Goal: Use online tool/utility: Utilize a website feature to perform a specific function

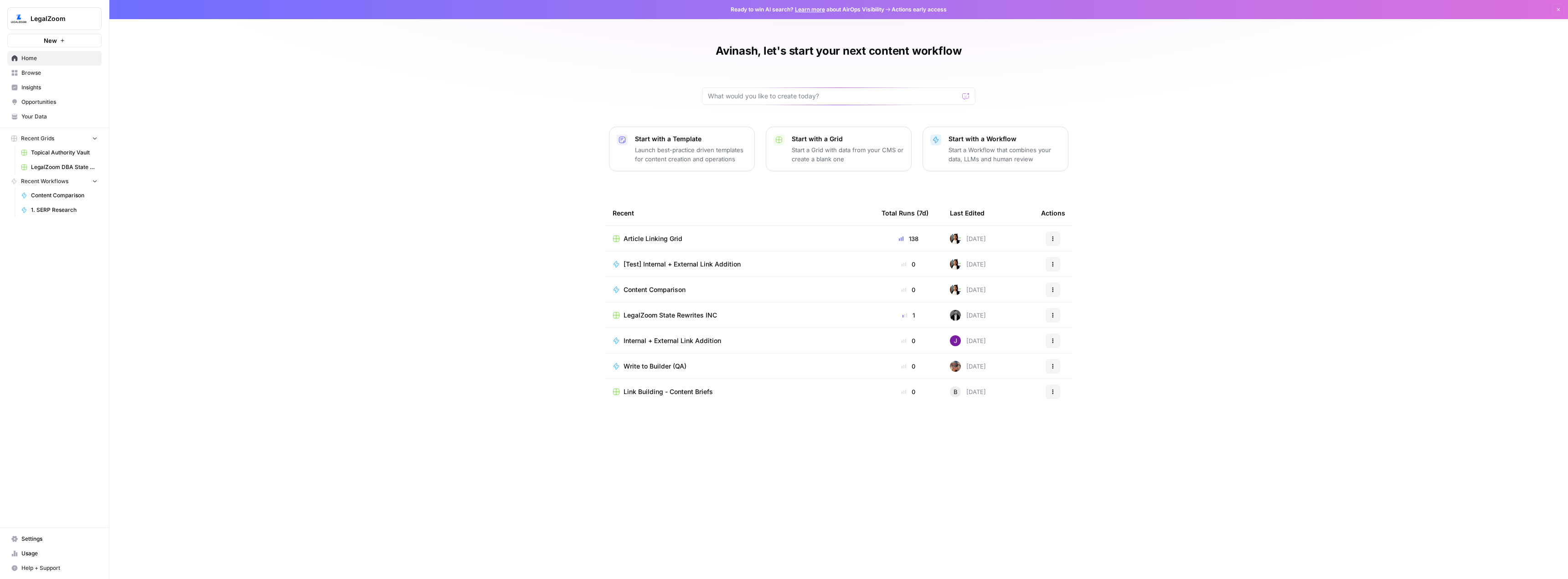
click at [53, 41] on span "New" at bounding box center [50, 41] width 13 height 9
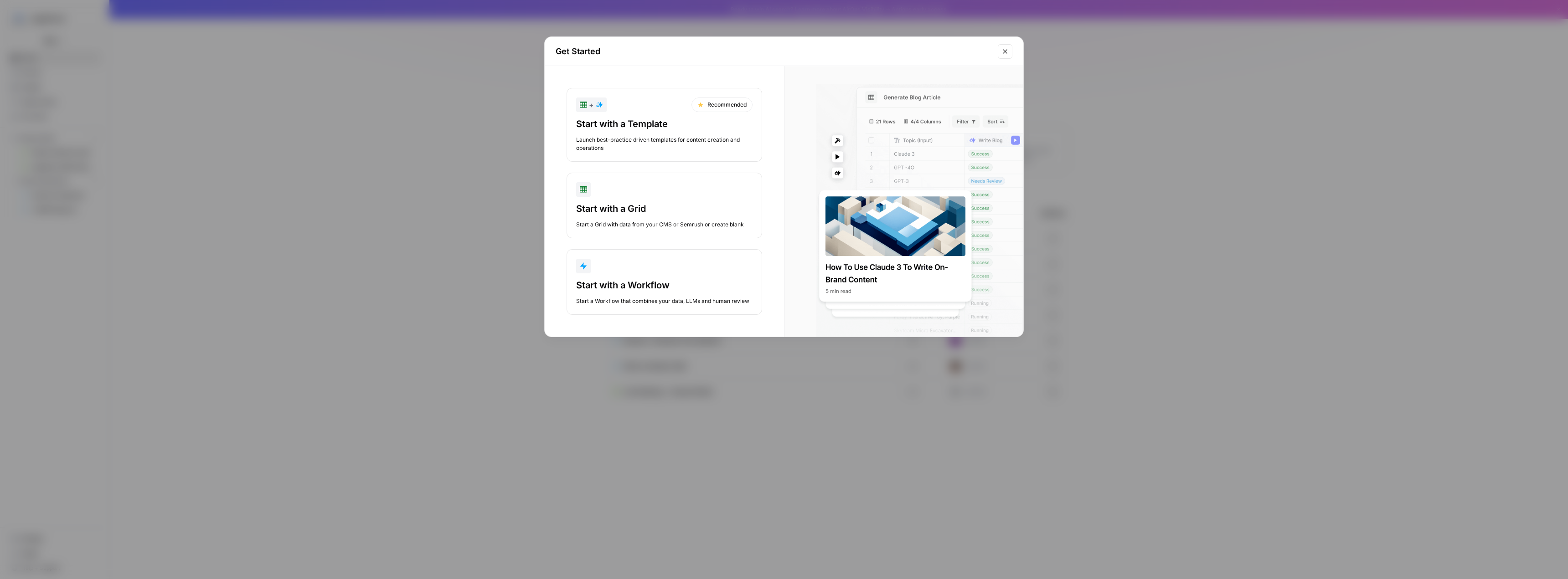
click at [1008, 50] on icon "Close modal" at bounding box center [1005, 51] width 7 height 7
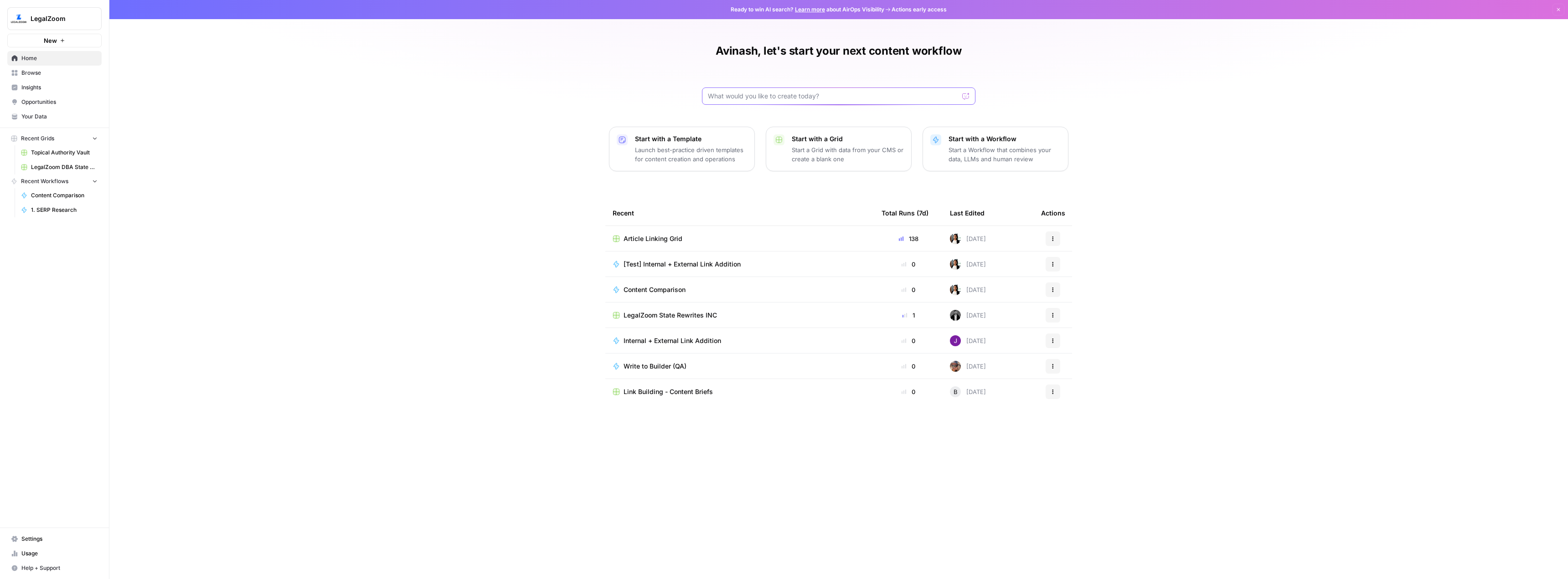
click at [820, 98] on input "text" at bounding box center [833, 96] width 251 height 9
paste input "[URL][DOMAIN_NAME]"
type input "I want to create a list of prompts which users might use to potentially find a …"
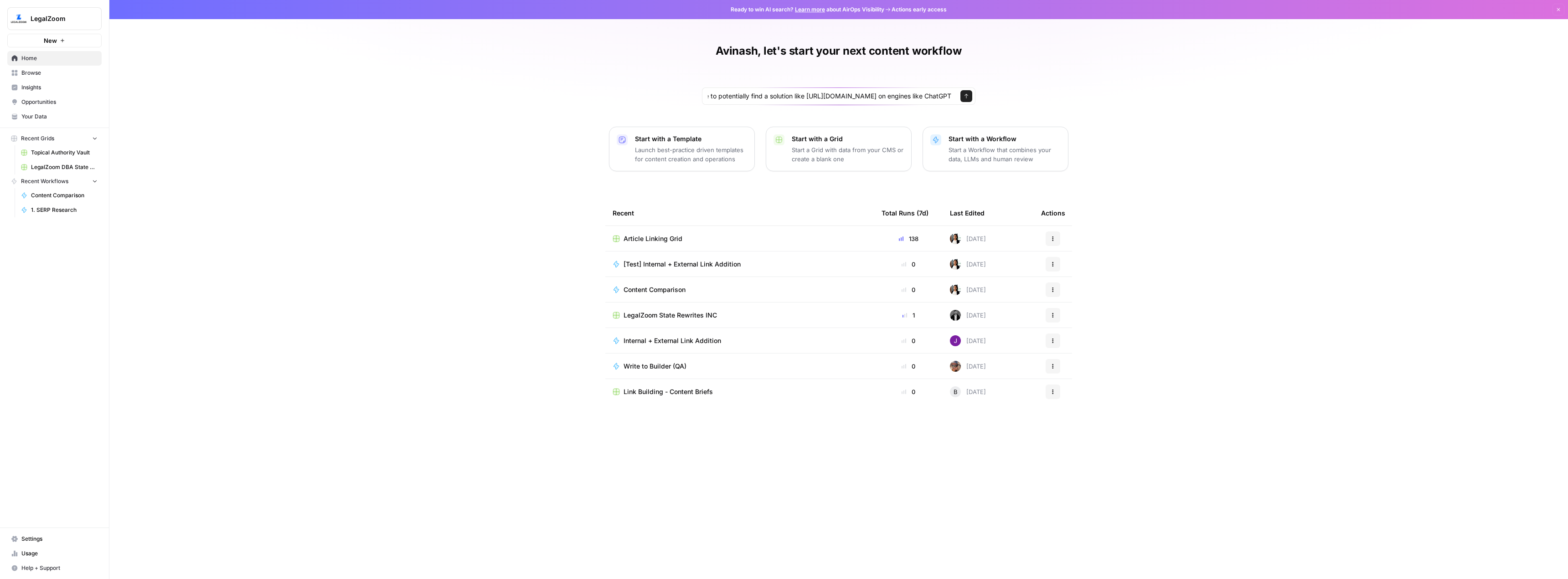
click at [972, 98] on div "I want to create a list of prompts which users might use to potentially find a …" at bounding box center [838, 96] width 274 height 17
click at [968, 98] on icon "submit" at bounding box center [966, 96] width 6 height 6
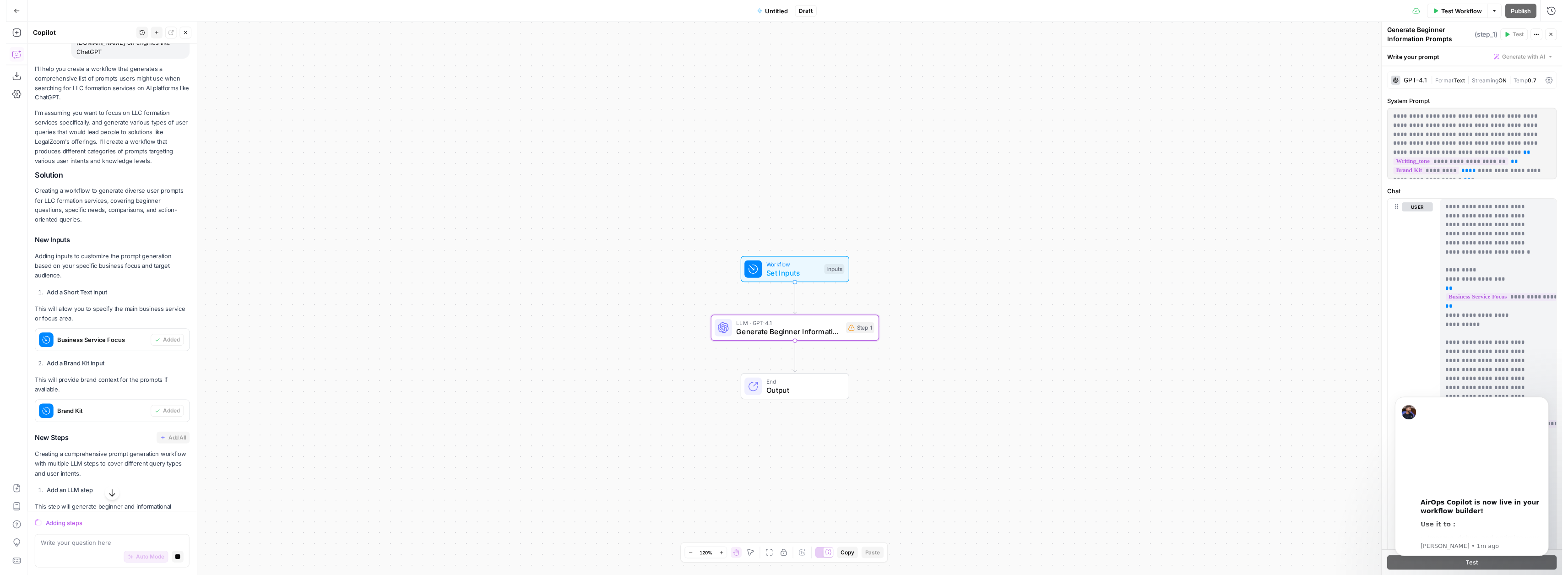
scroll to position [366, 0]
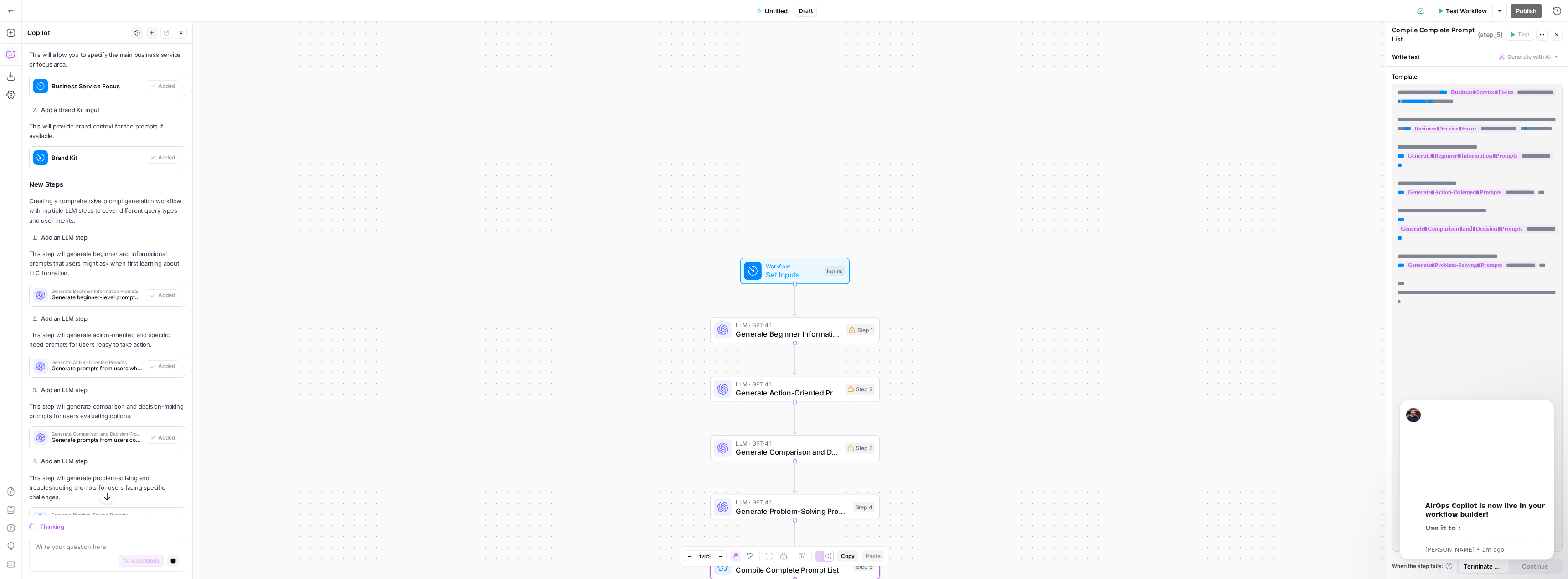
click at [1499, 13] on body "LegalZoom New Home Browse Insights Opportunities Your Data Recent Grids Topical…" at bounding box center [784, 290] width 1568 height 579
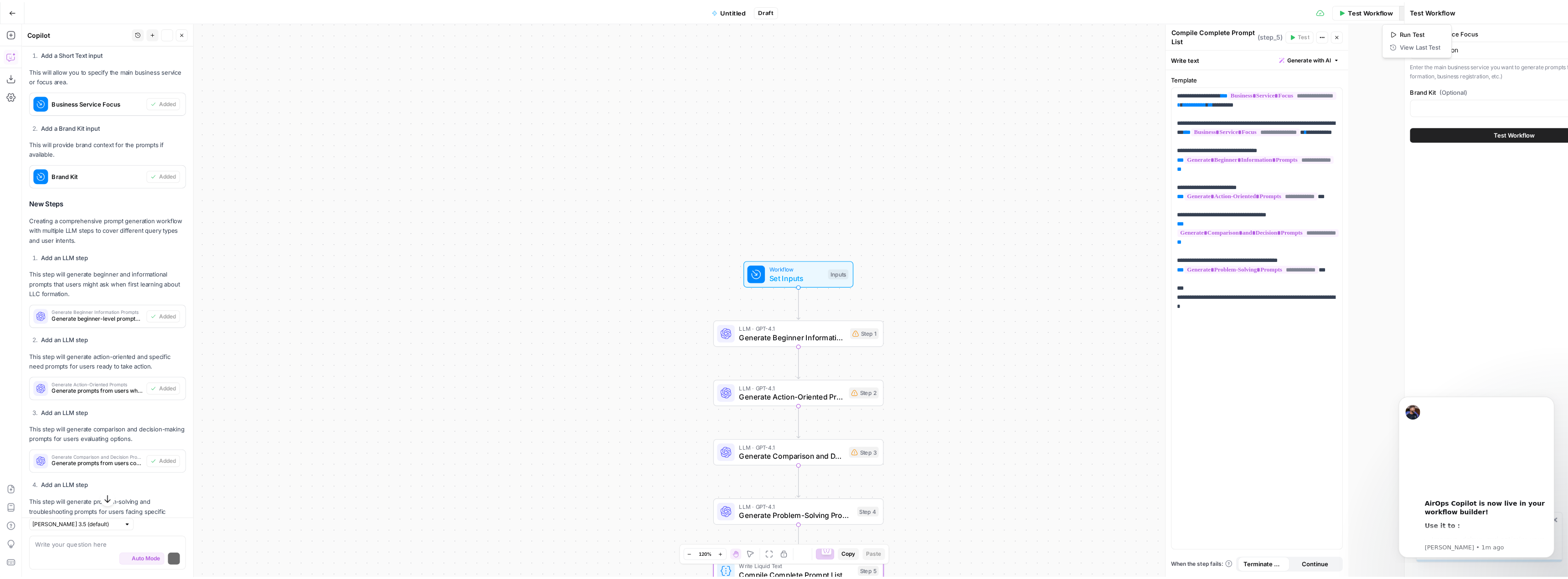
scroll to position [379, 0]
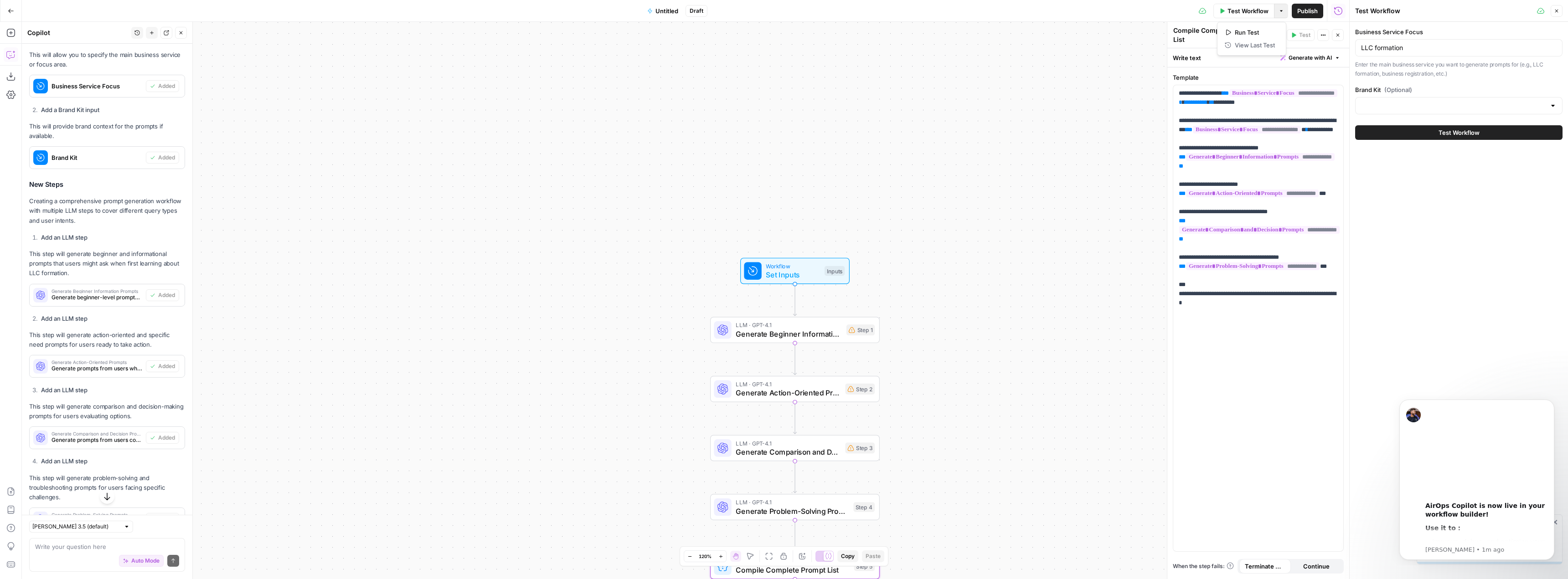
click at [1002, 142] on div "Workflow Set Inputs Inputs LLM · GPT-4.1 Generate Beginner Information Prompts …" at bounding box center [685, 300] width 1327 height 557
click at [1558, 12] on icon "button" at bounding box center [1557, 11] width 6 height 6
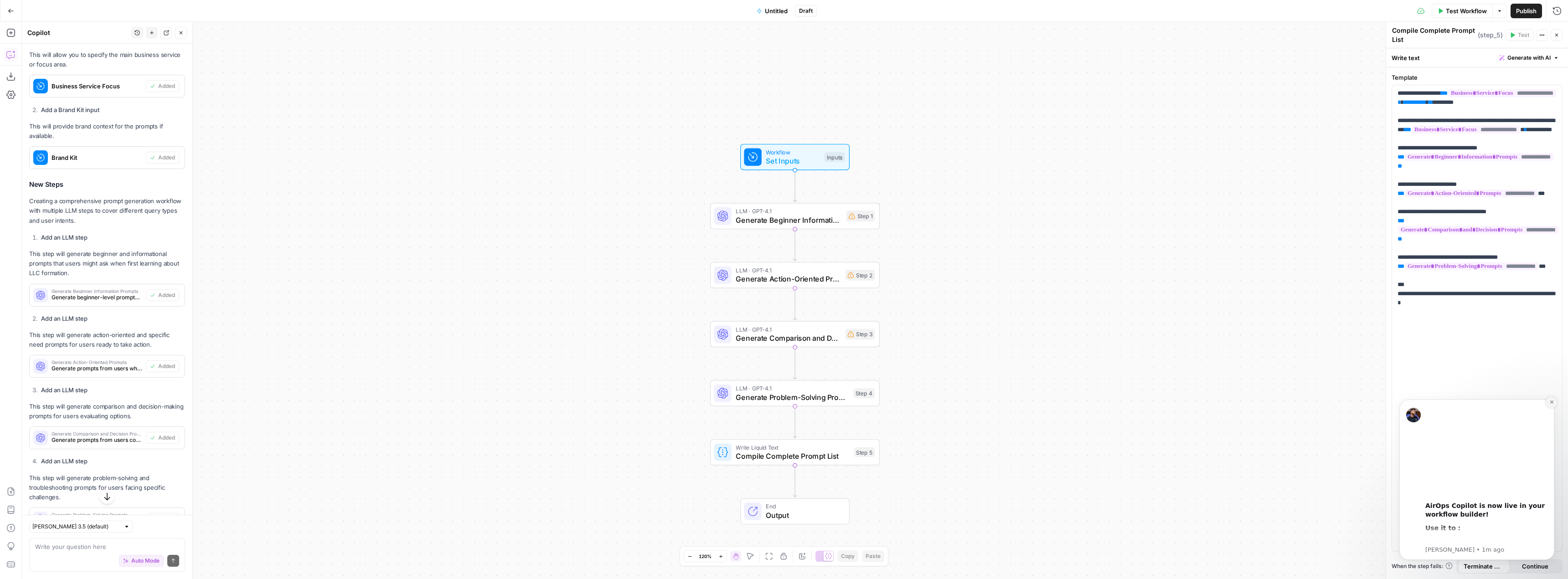
click at [1550, 404] on icon "Dismiss notification" at bounding box center [1552, 403] width 5 height 5
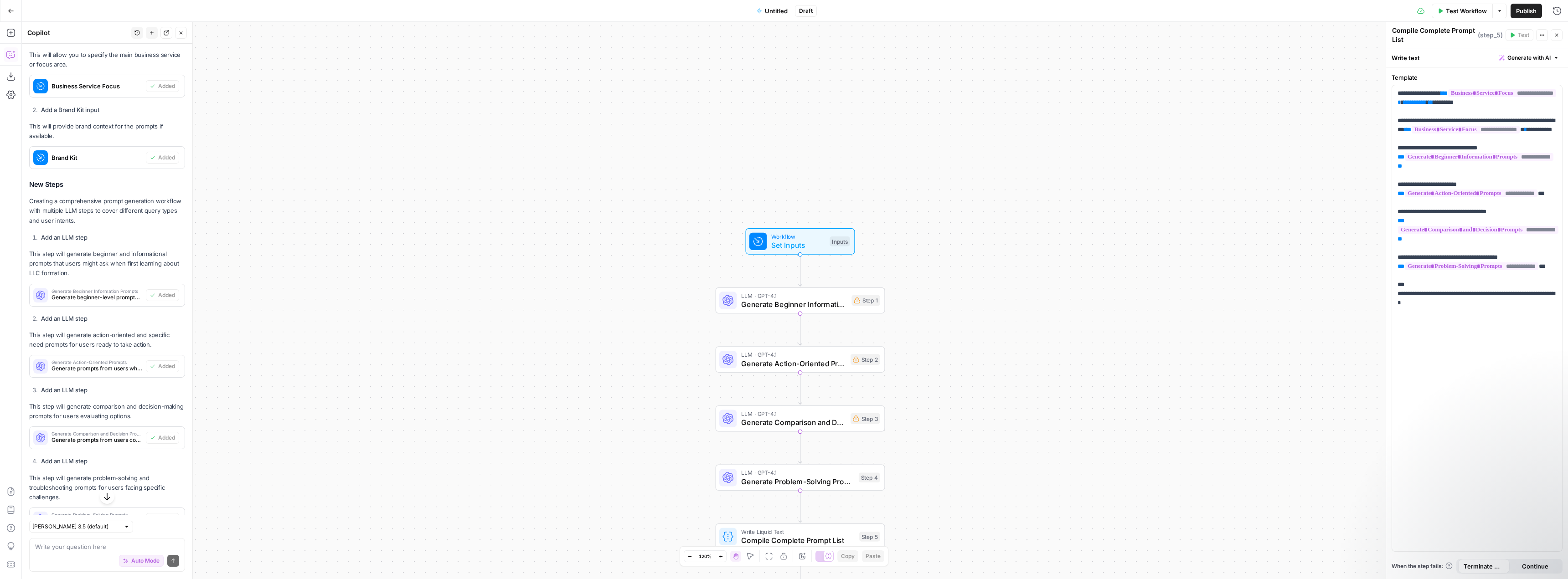
scroll to position [425, 0]
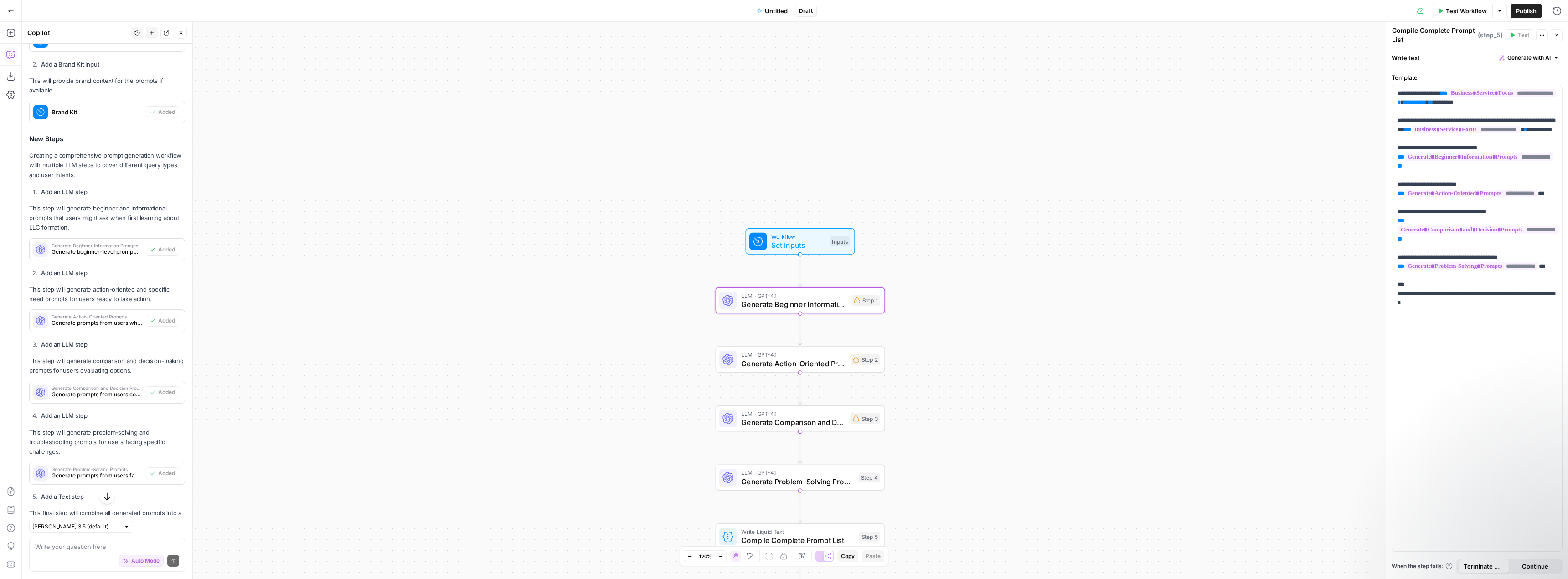
click at [107, 251] on span "Generate beginner-level prompts that users might ask when first learning about …" at bounding box center [97, 251] width 91 height 8
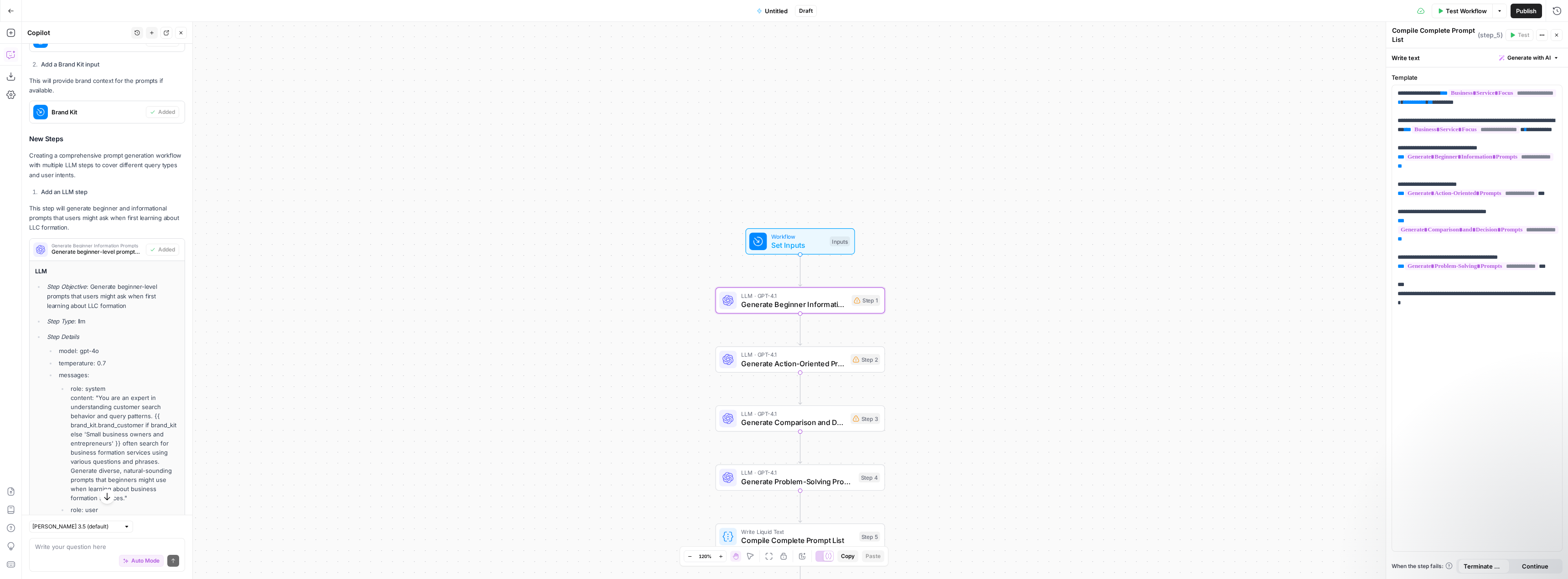
click at [112, 250] on span "Generate beginner-level prompts that users might ask when first learning about …" at bounding box center [97, 251] width 91 height 8
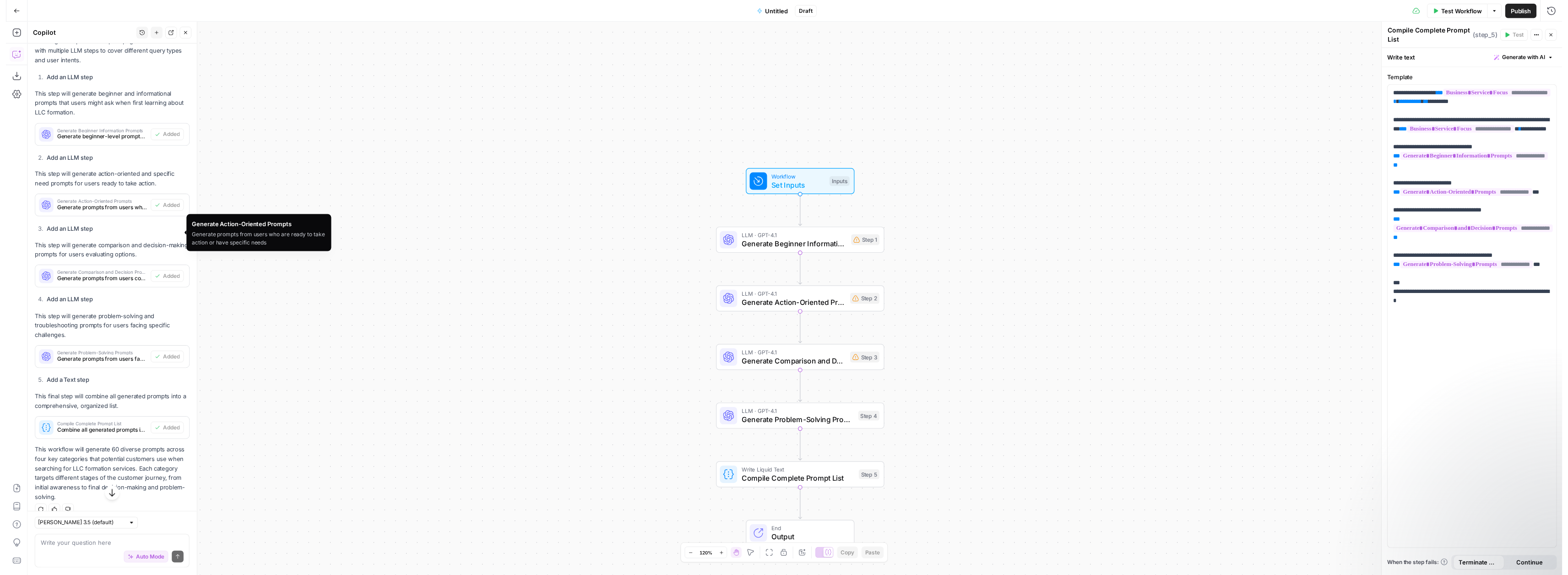
scroll to position [554, 0]
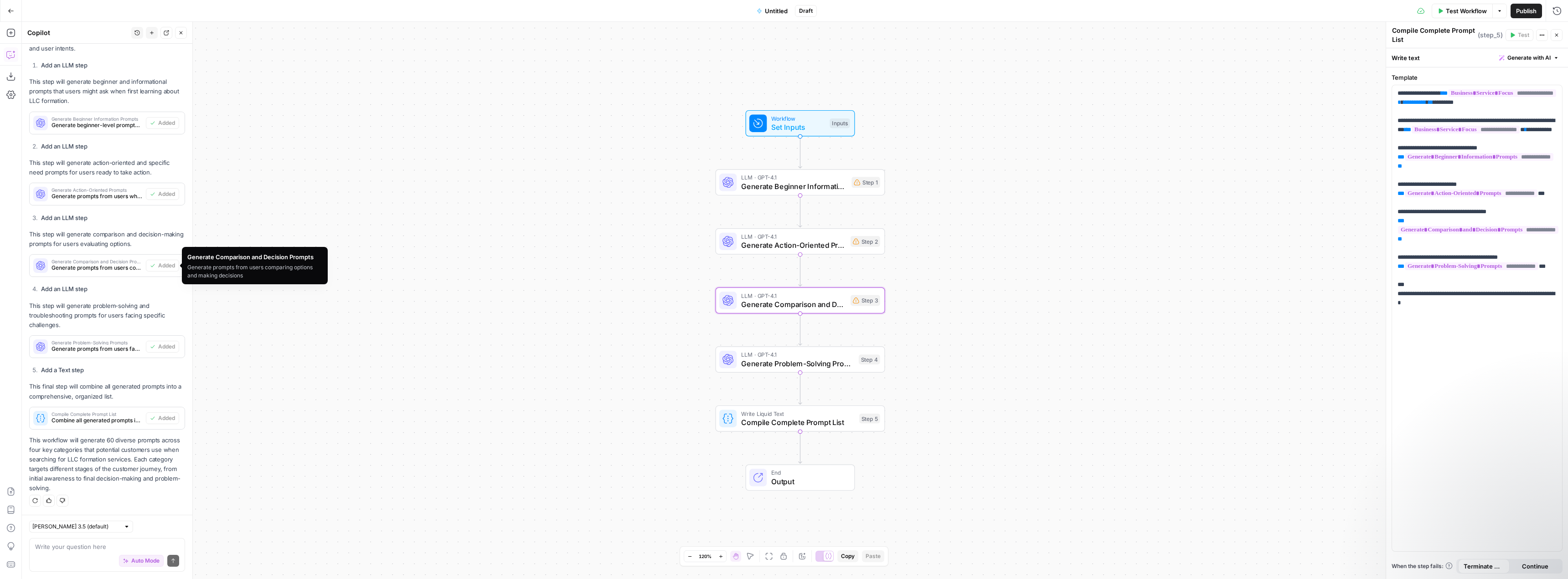
click at [88, 265] on span "Generate prompts from users comparing options and making decisions" at bounding box center [97, 268] width 91 height 8
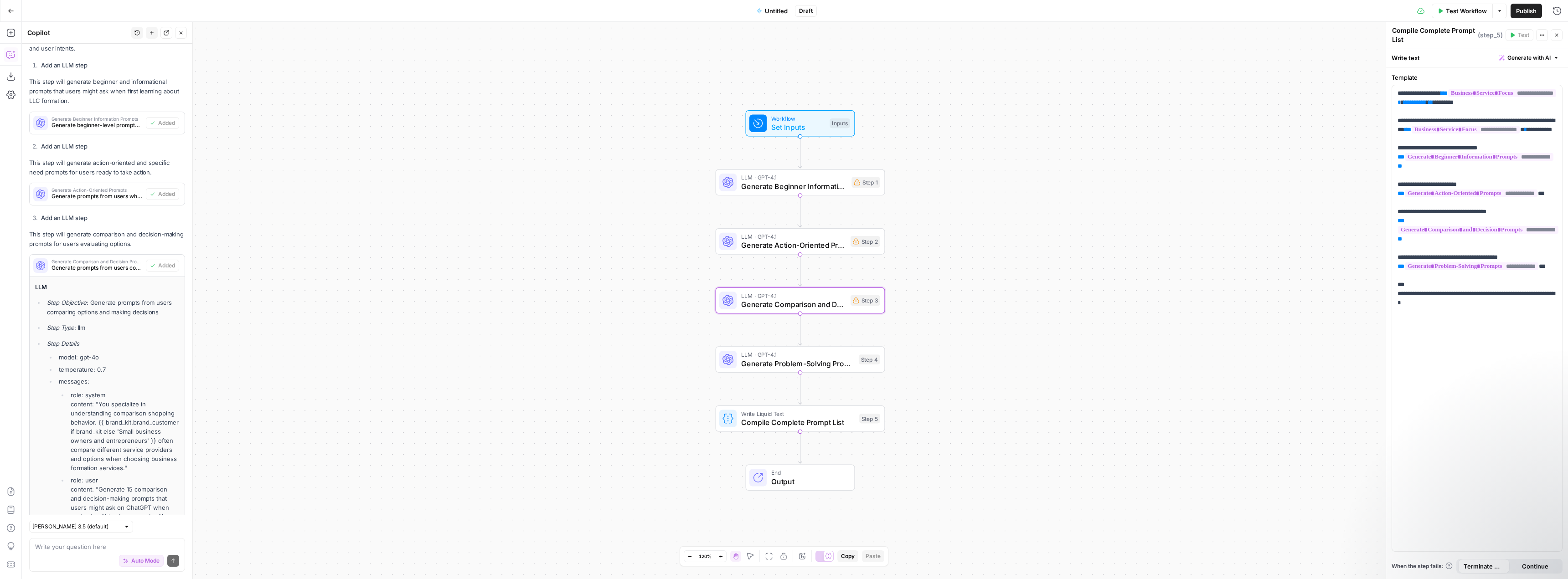
click at [88, 265] on span "Generate prompts from users comparing options and making decisions" at bounding box center [97, 268] width 91 height 8
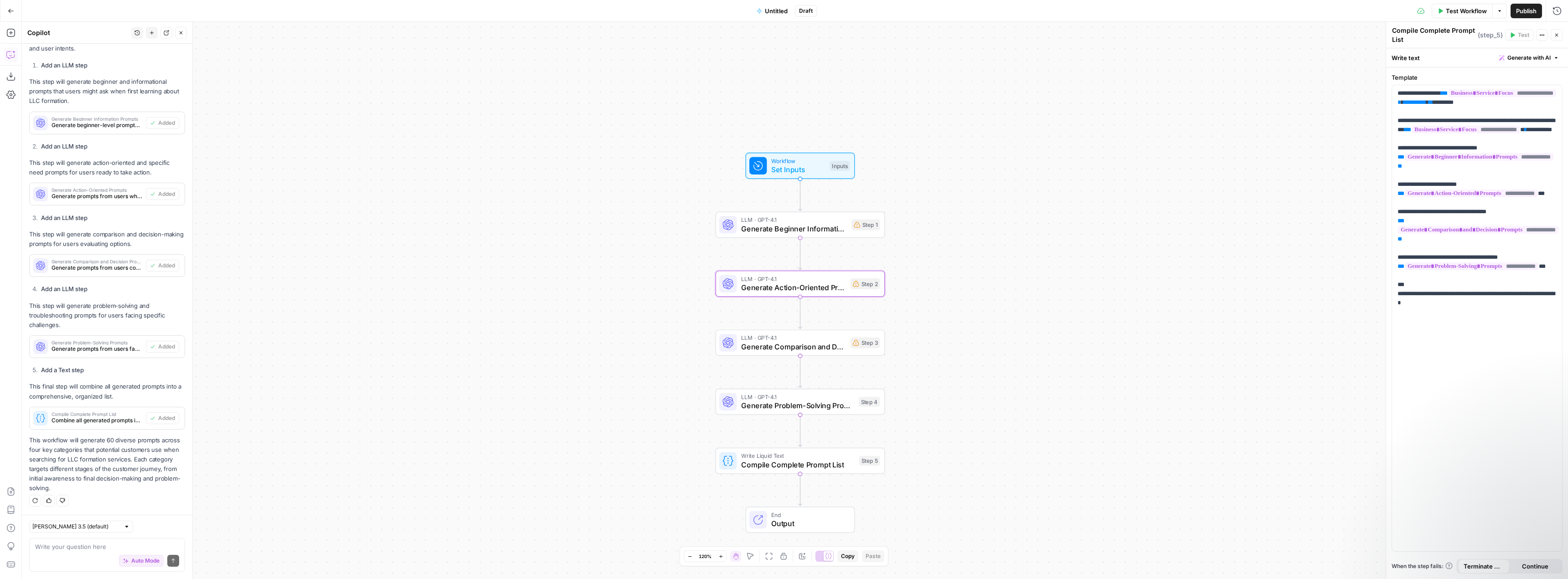
click at [83, 198] on span "Generate prompts from users who are ready to take action or have specific needs" at bounding box center [97, 196] width 91 height 8
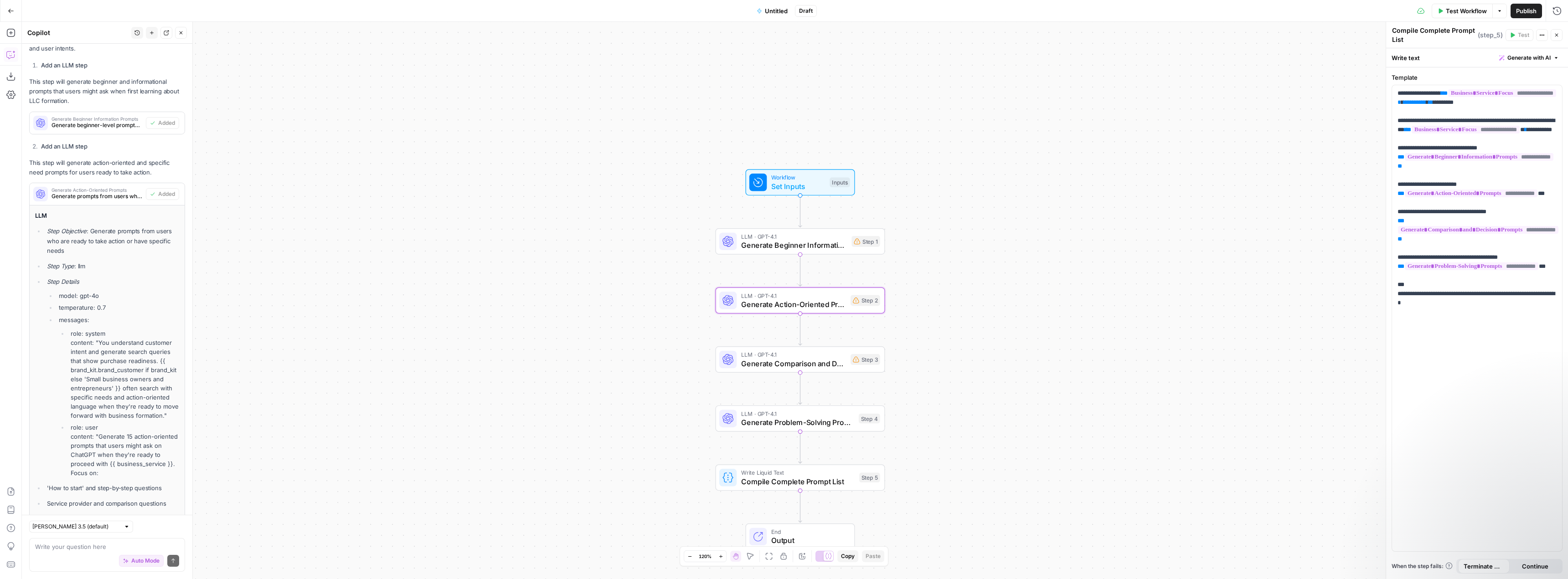
click at [83, 198] on span "Generate prompts from users who are ready to take action or have specific needs" at bounding box center [97, 196] width 91 height 8
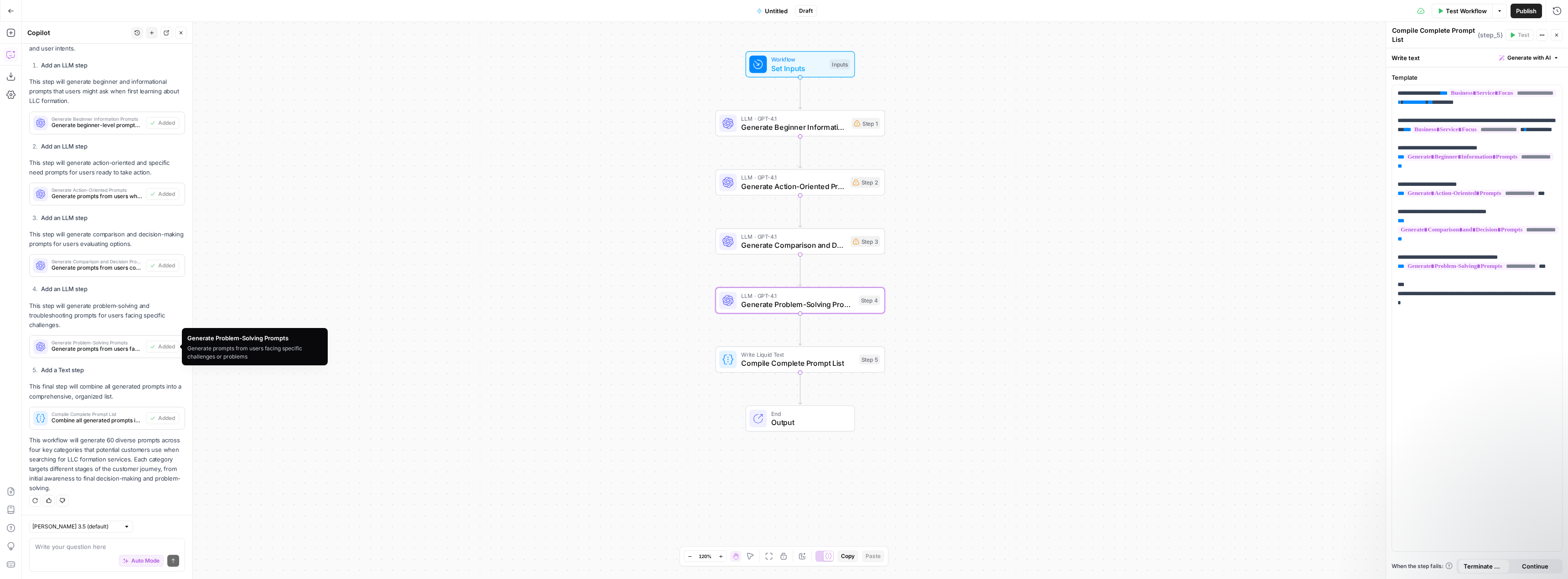
click at [107, 351] on span "Generate prompts from users facing specific challenges or problems" at bounding box center [97, 349] width 91 height 8
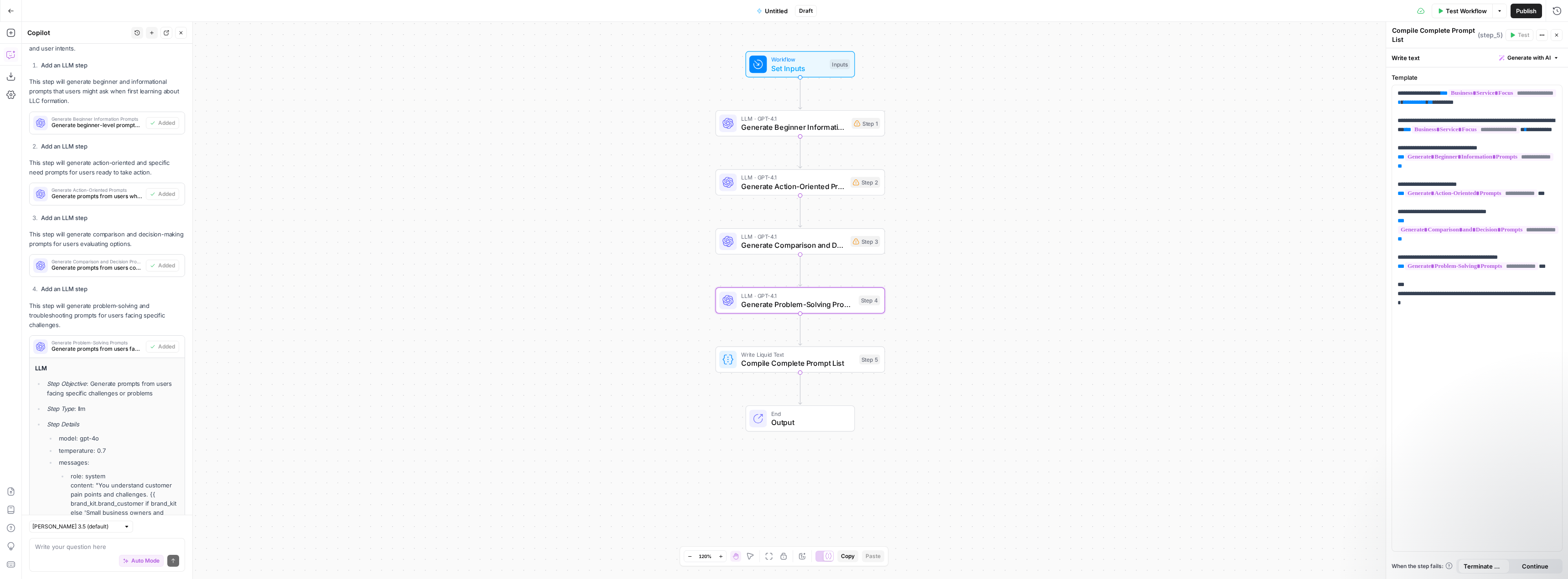
click at [107, 351] on span "Generate prompts from users facing specific challenges or problems" at bounding box center [97, 349] width 91 height 8
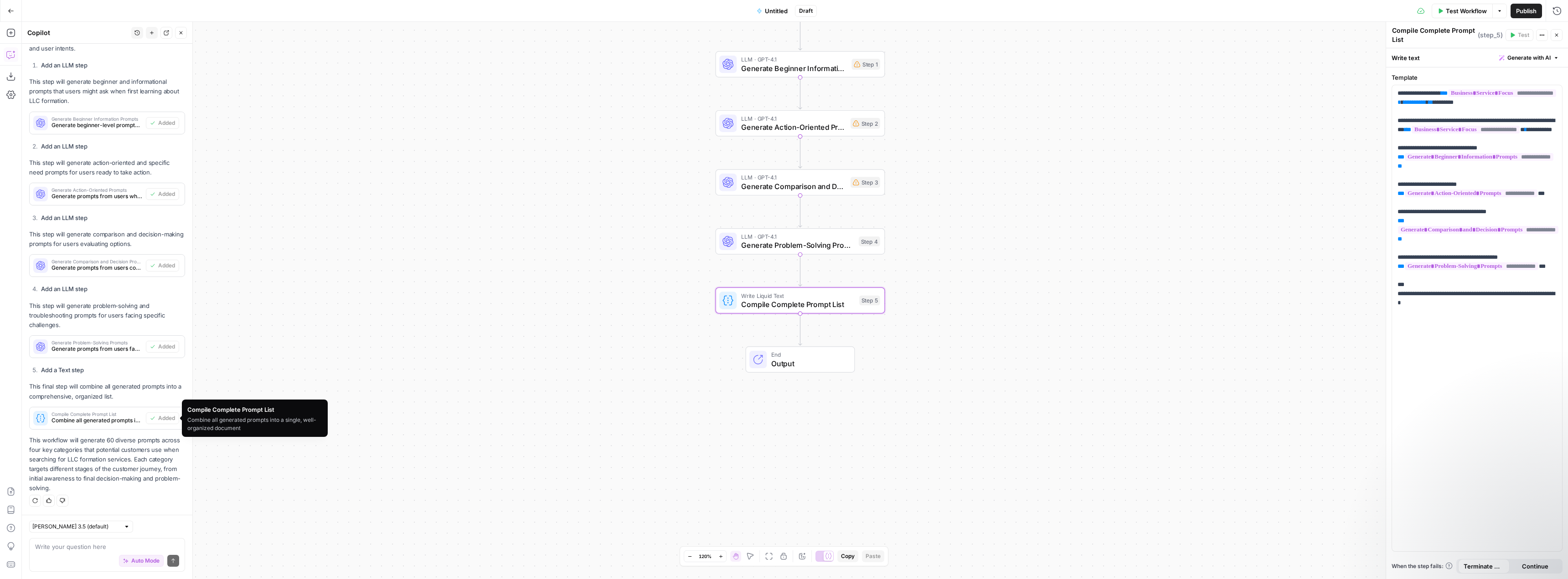
click at [108, 420] on span "Combine all generated prompts into a single, well-organized document" at bounding box center [97, 420] width 91 height 8
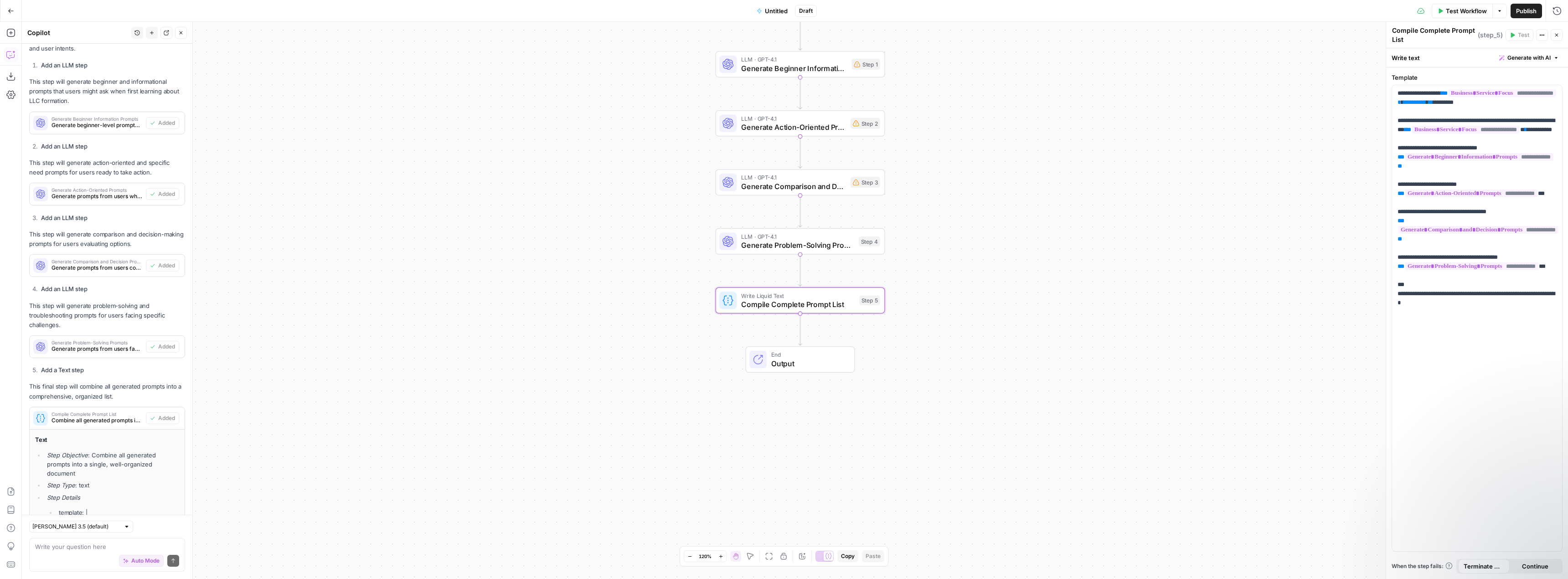
click at [108, 420] on span "Combine all generated prompts into a single, well-organized document" at bounding box center [97, 420] width 91 height 8
click at [815, 361] on span "Output" at bounding box center [808, 363] width 74 height 11
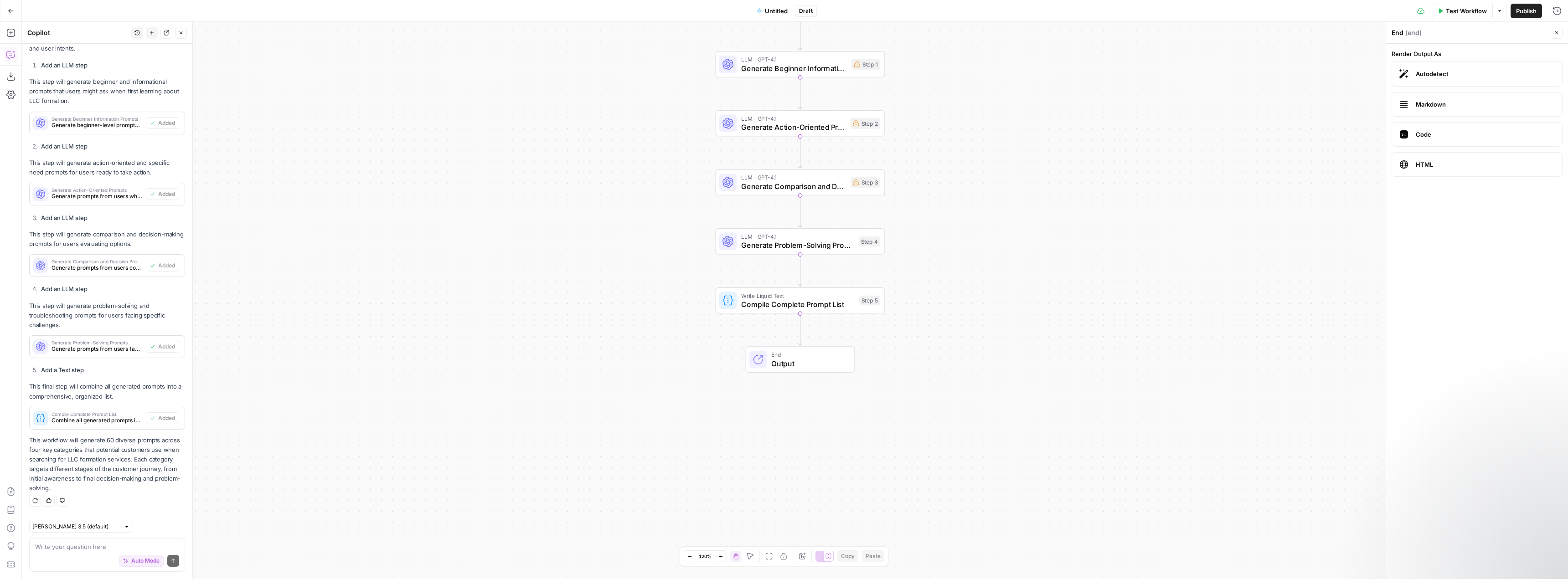
click at [1437, 68] on label "Autodetect" at bounding box center [1477, 74] width 171 height 25
click at [1557, 34] on icon "button" at bounding box center [1557, 32] width 6 height 6
click at [1496, 10] on button "Options" at bounding box center [1499, 11] width 15 height 15
click at [1475, 30] on span "Run Test" at bounding box center [1473, 32] width 40 height 9
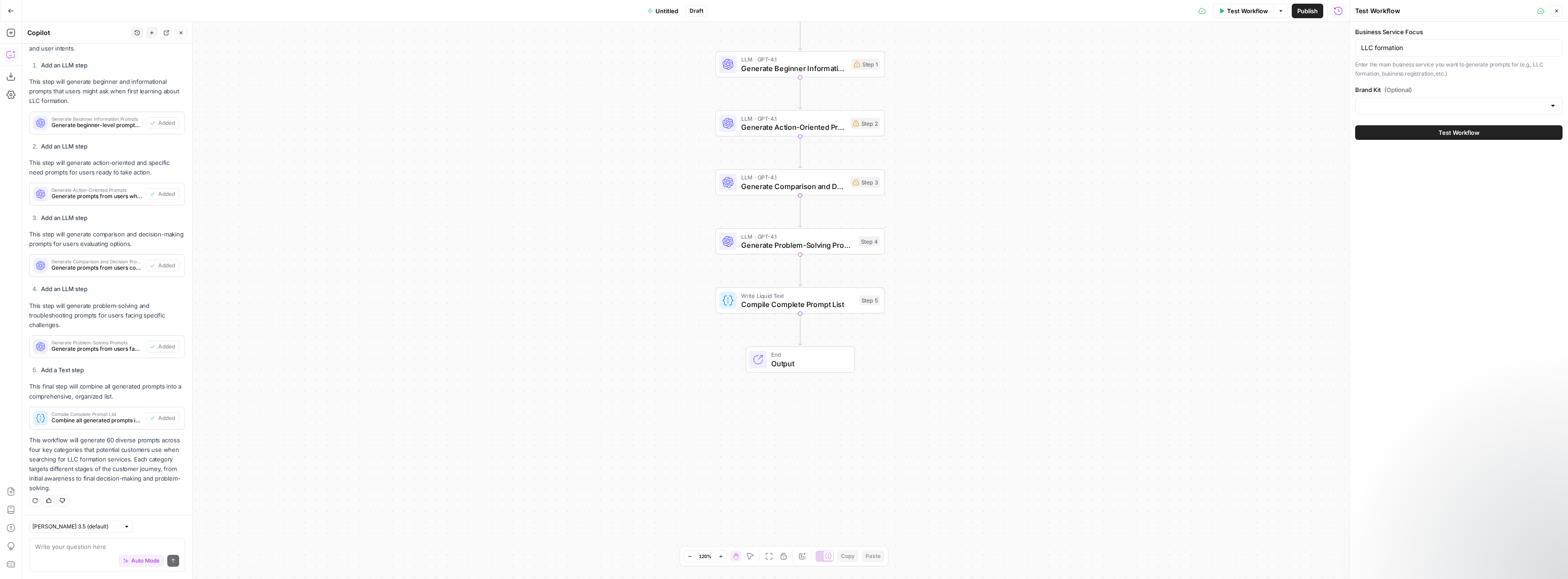
click at [1551, 106] on div at bounding box center [1553, 105] width 7 height 9
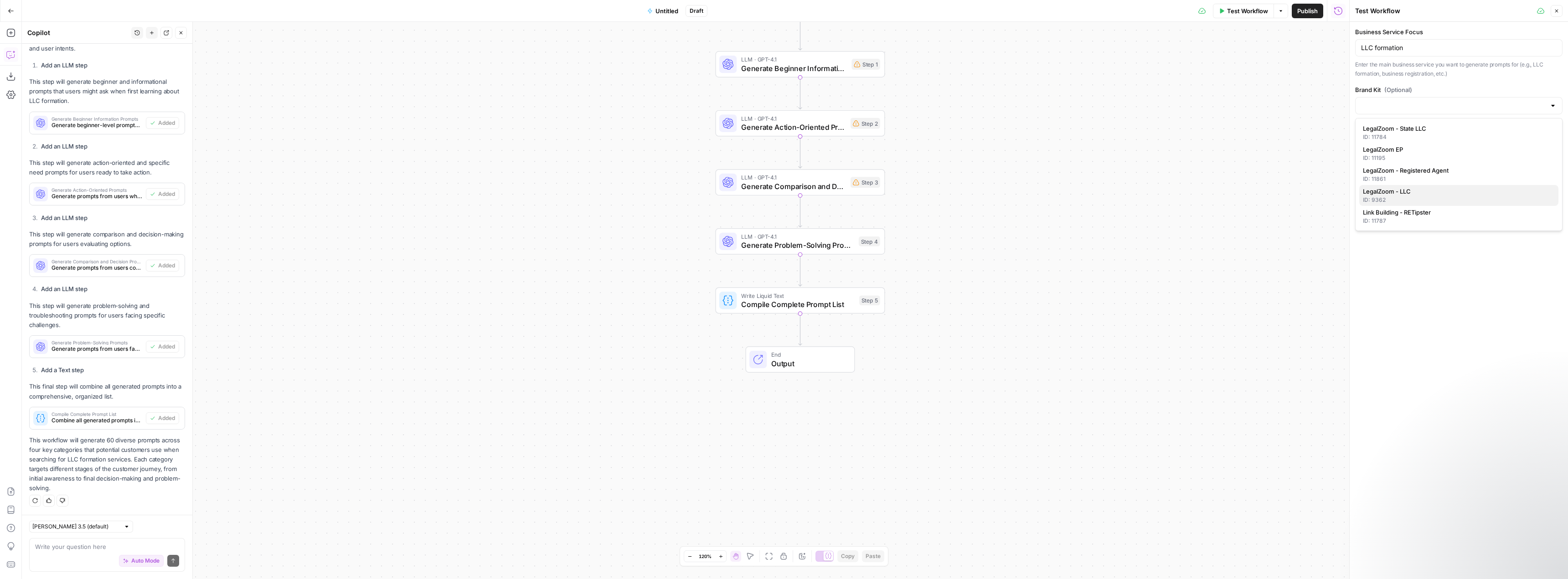
click at [1408, 196] on div "ID: 9362" at bounding box center [1459, 200] width 192 height 8
type input "LegalZoom - LLC"
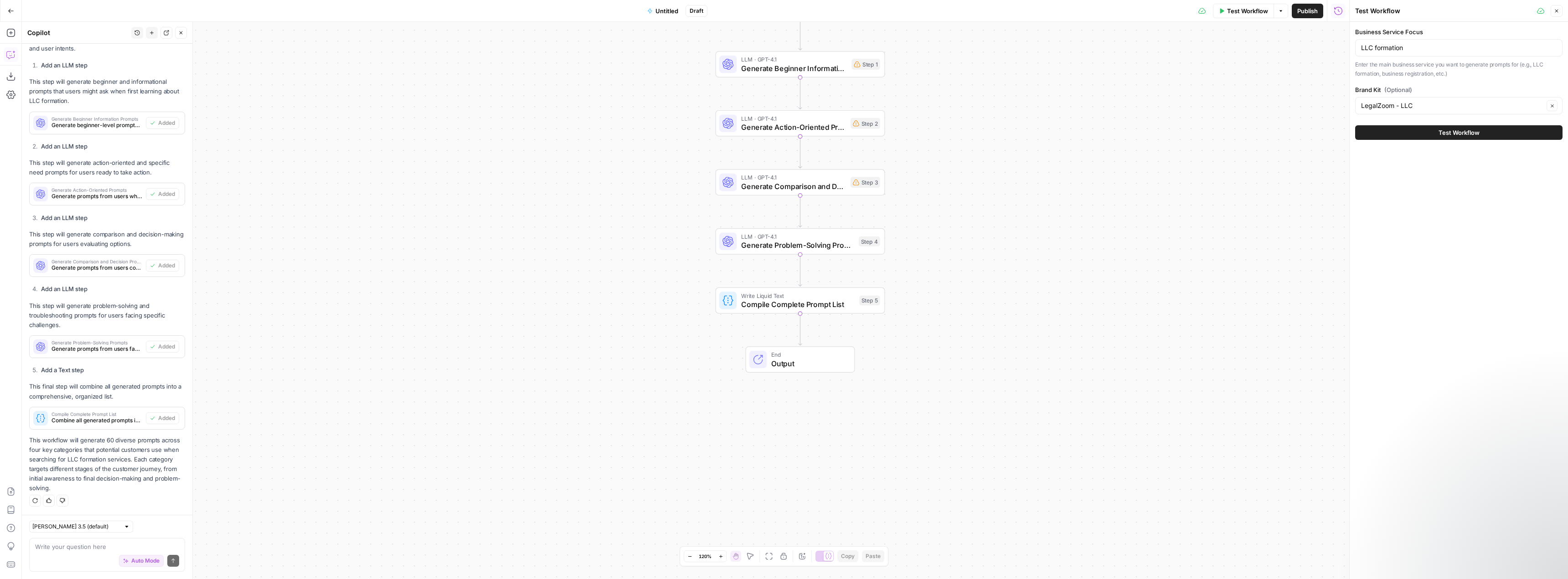
click at [1458, 133] on span "Test Workflow" at bounding box center [1459, 133] width 41 height 9
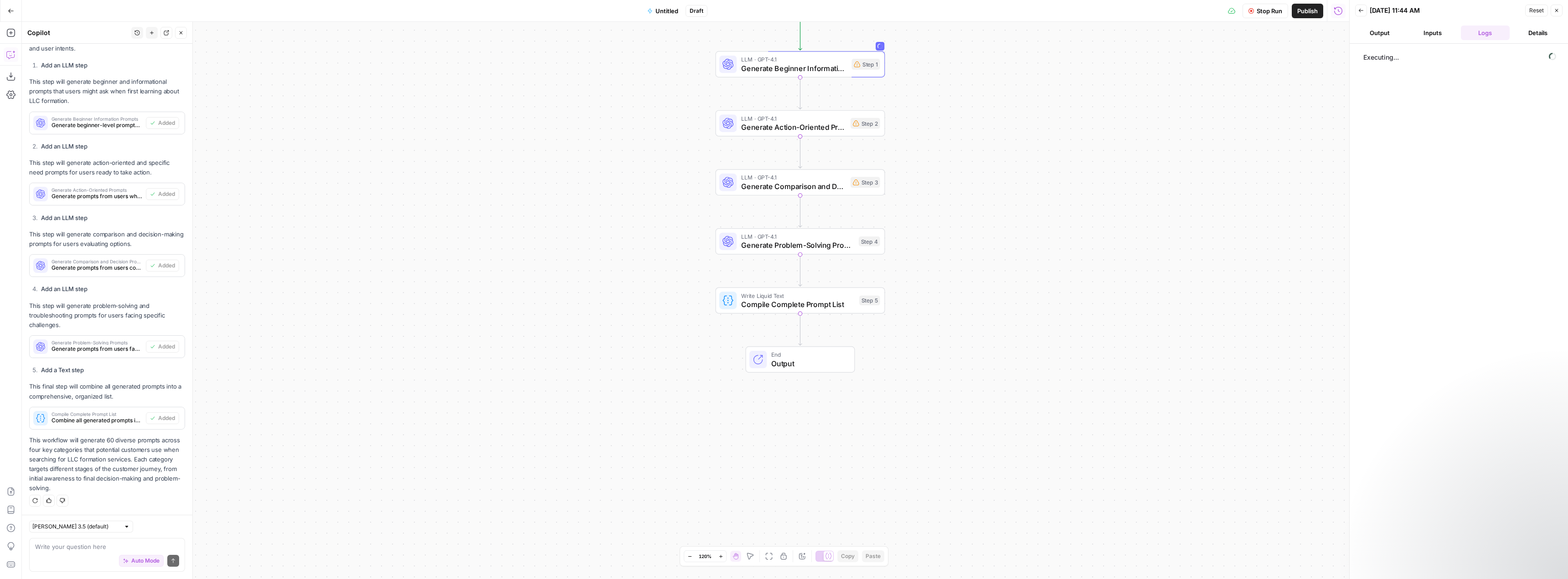
click at [1378, 36] on button "Output" at bounding box center [1380, 32] width 50 height 15
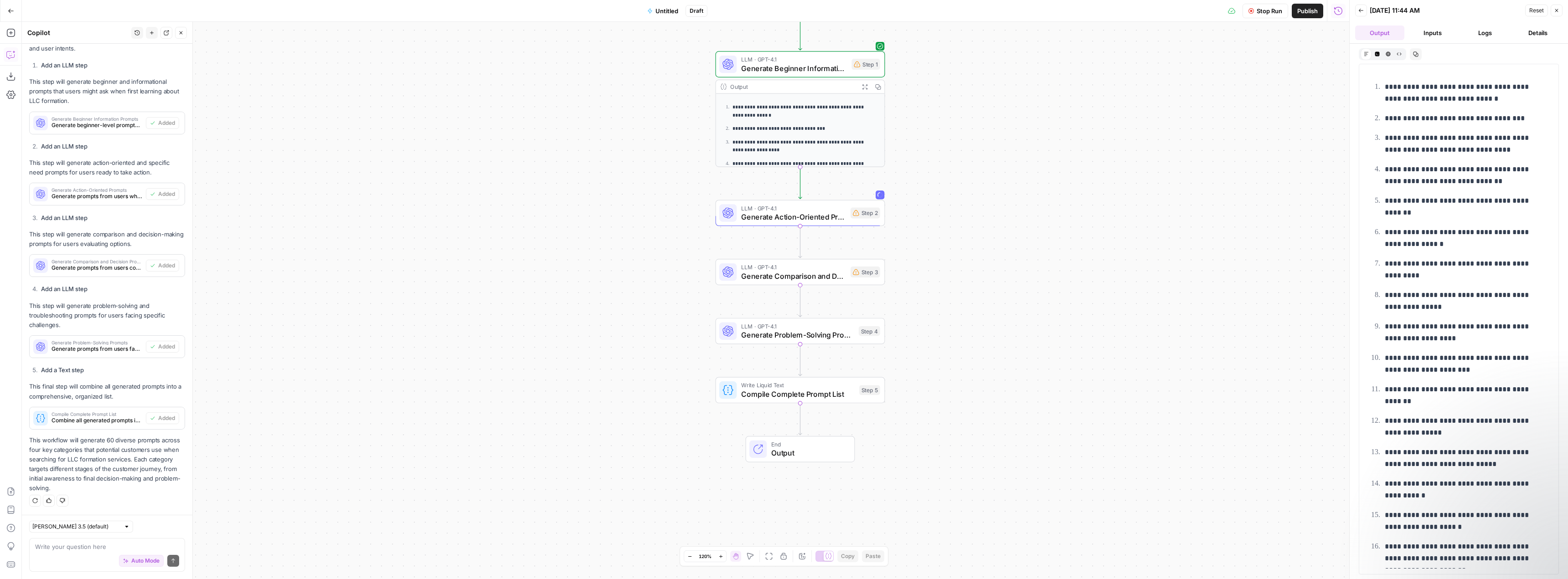
click at [1489, 32] on button "Logs" at bounding box center [1486, 32] width 50 height 15
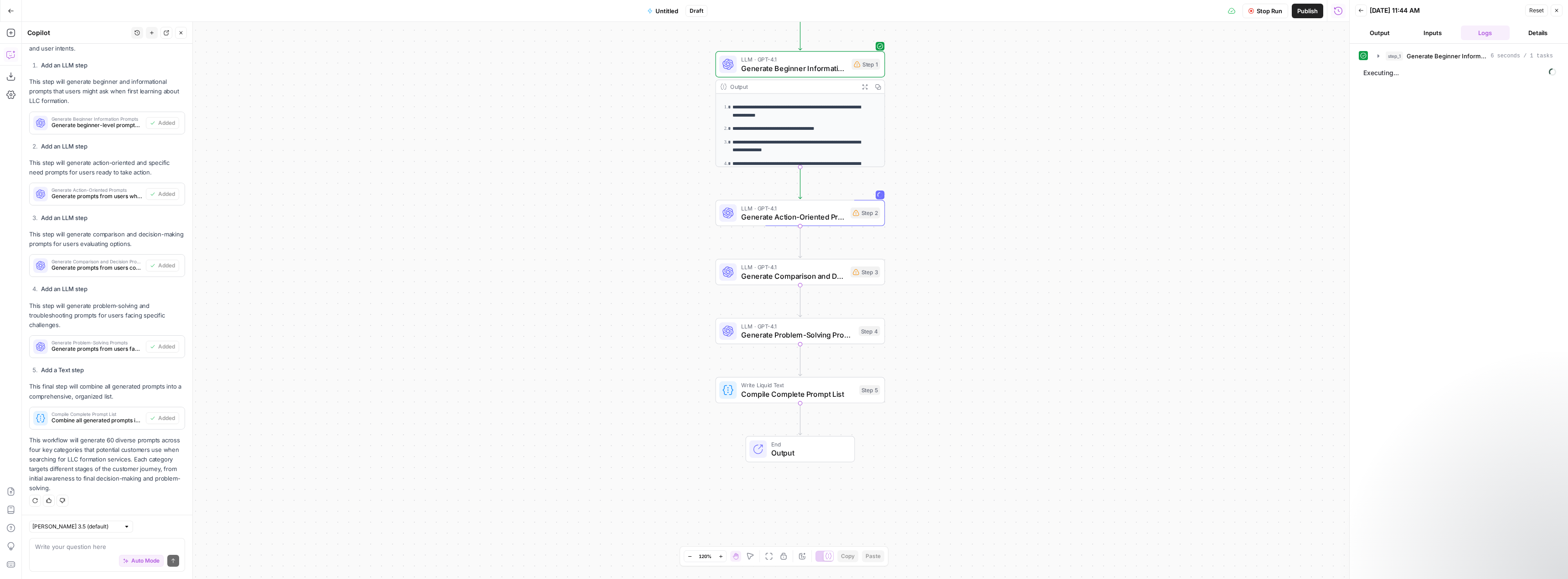
click at [1377, 29] on button "Output" at bounding box center [1380, 32] width 50 height 15
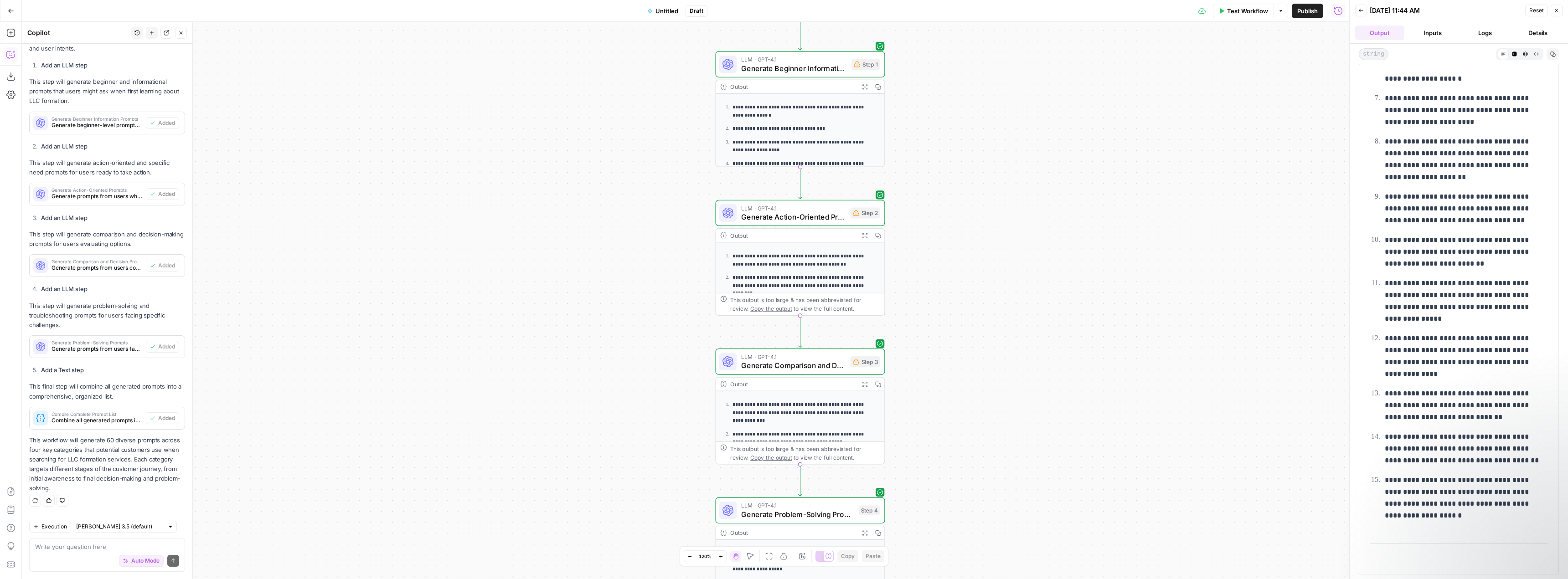
scroll to position [2364, 0]
